Goal: Task Accomplishment & Management: Manage account settings

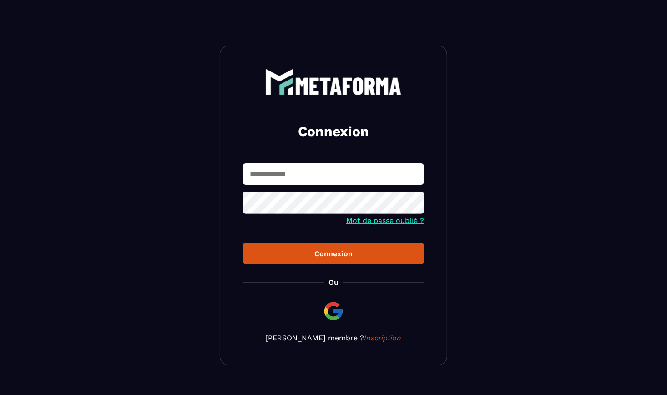
type input "**********"
click at [331, 257] on div "Connexion" at bounding box center [333, 253] width 166 height 9
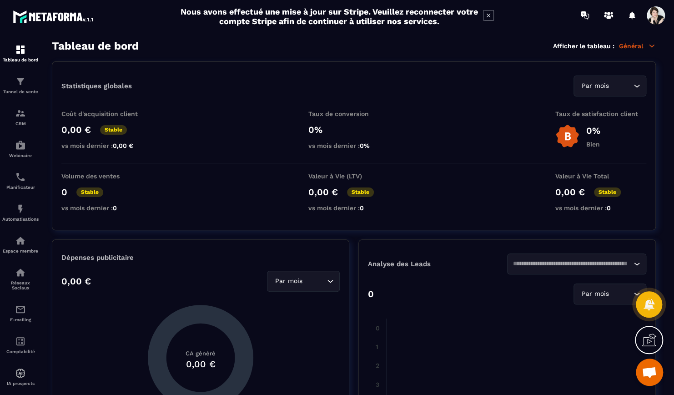
click at [491, 15] on icon at bounding box center [488, 15] width 11 height 11
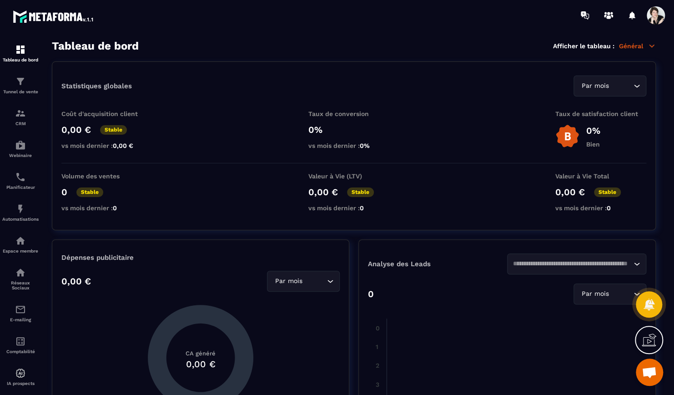
click at [651, 47] on icon at bounding box center [652, 46] width 8 height 8
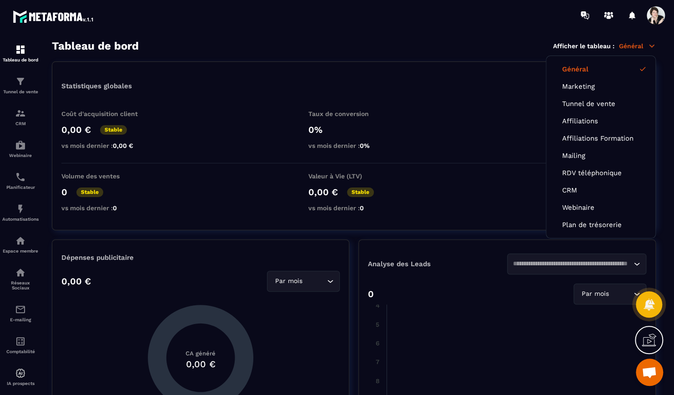
click at [651, 14] on span at bounding box center [656, 15] width 18 height 18
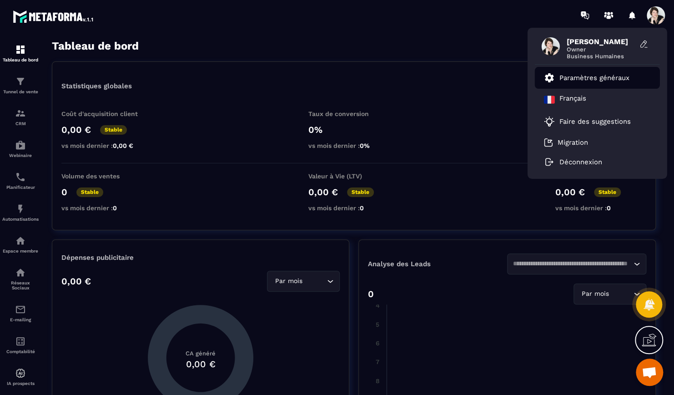
click at [623, 75] on p "Paramètres généraux" at bounding box center [595, 78] width 70 height 8
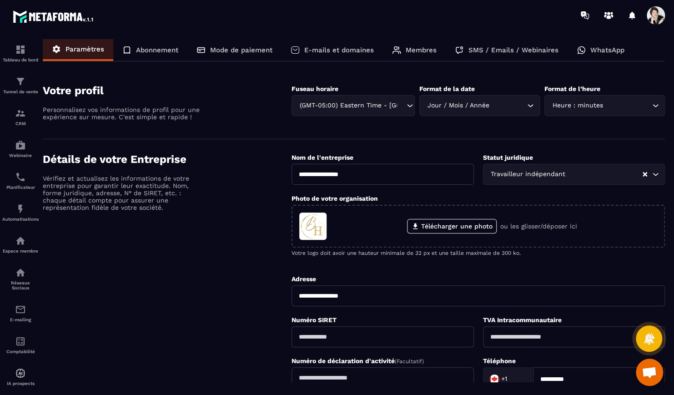
click at [163, 48] on p "Abonnement" at bounding box center [157, 50] width 42 height 8
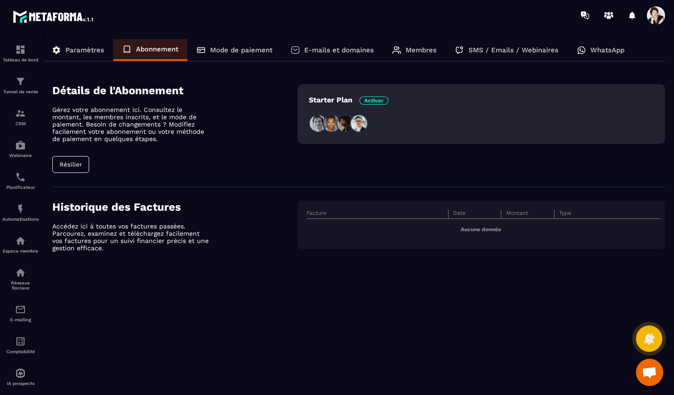
click at [216, 48] on p "Mode de paiement" at bounding box center [241, 50] width 62 height 8
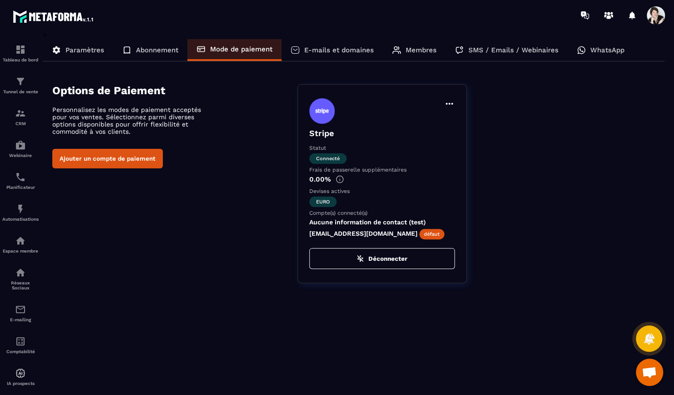
click at [313, 47] on p "E-mails et domaines" at bounding box center [339, 50] width 70 height 8
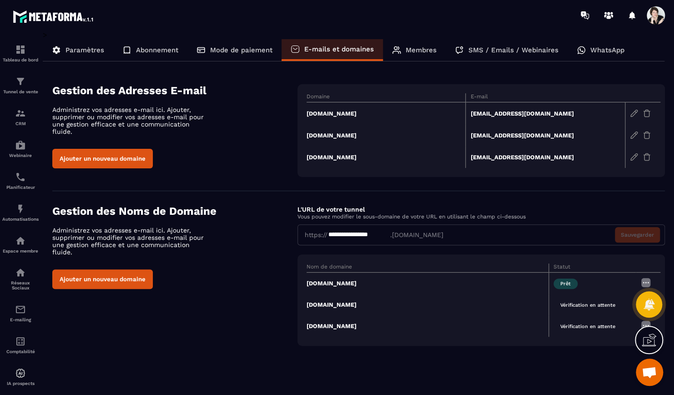
click at [413, 47] on p "Membres" at bounding box center [421, 50] width 31 height 8
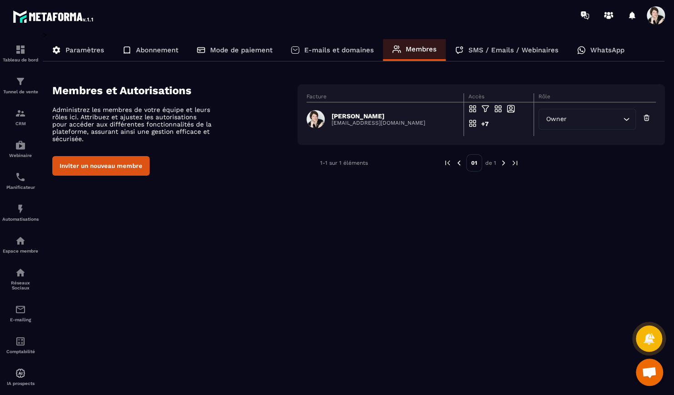
click at [499, 48] on p "SMS / Emails / Webinaires" at bounding box center [514, 50] width 90 height 8
